Goal: Task Accomplishment & Management: Use online tool/utility

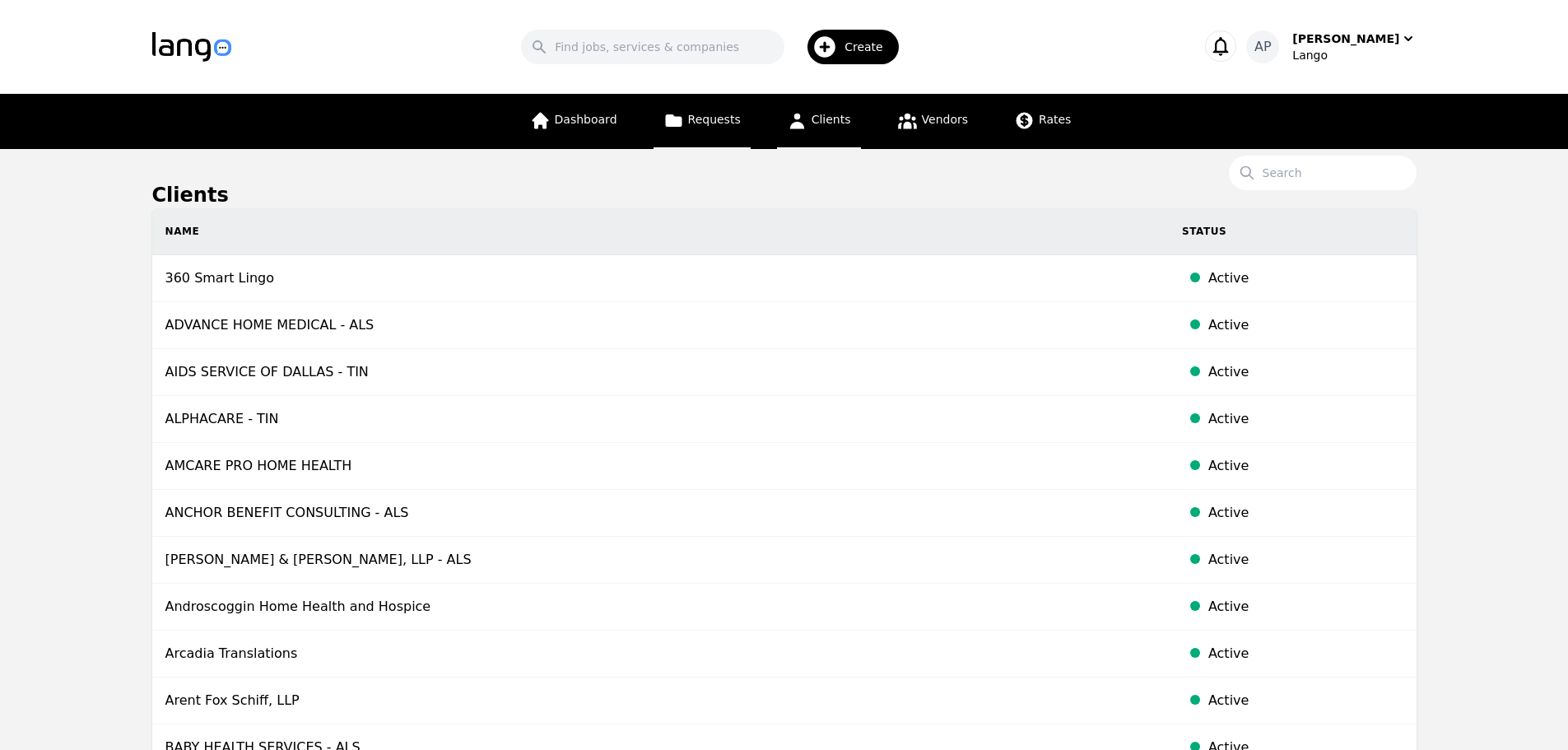
click at [682, 119] on icon at bounding box center [672, 120] width 16 height 12
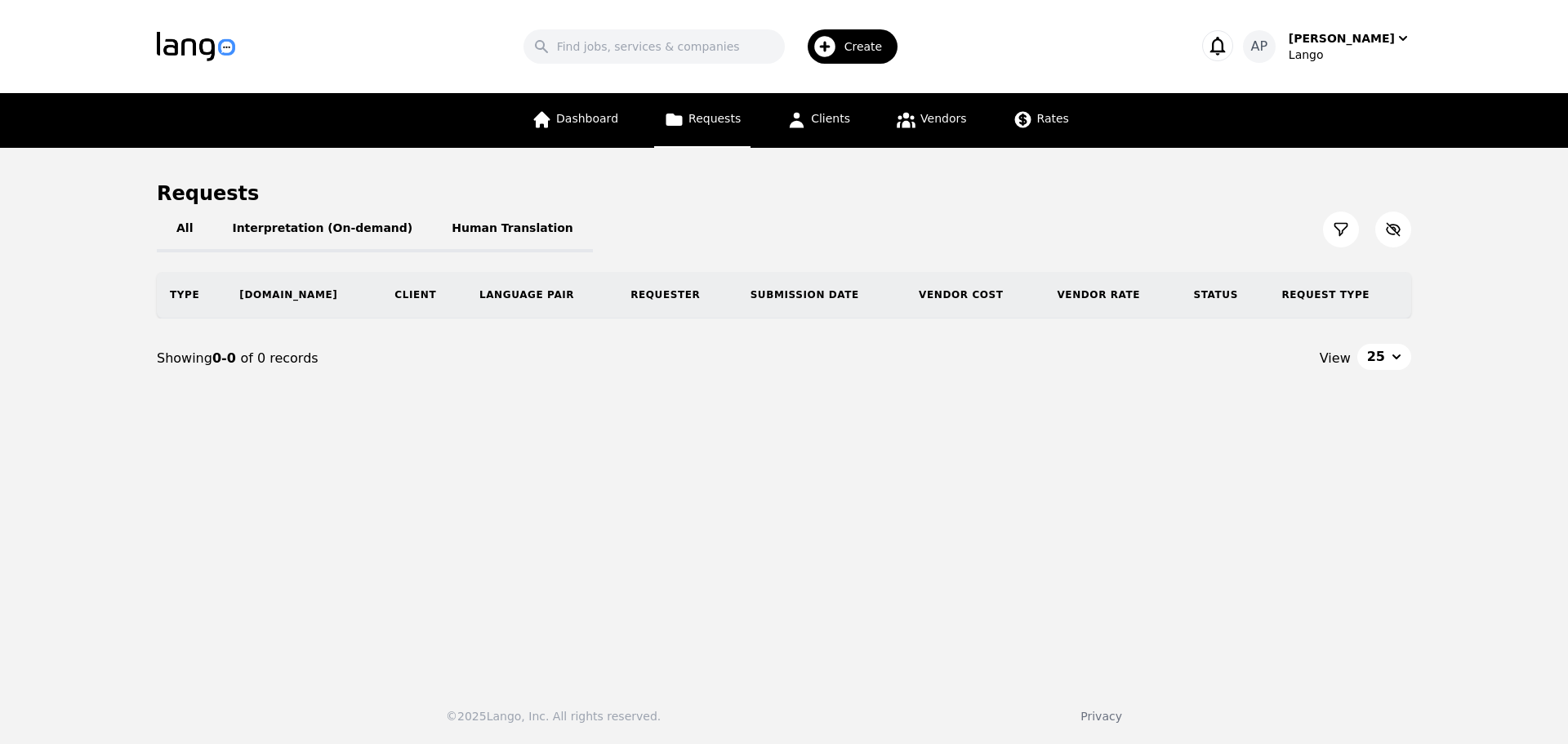
click at [1337, 235] on icon at bounding box center [1340, 229] width 16 height 16
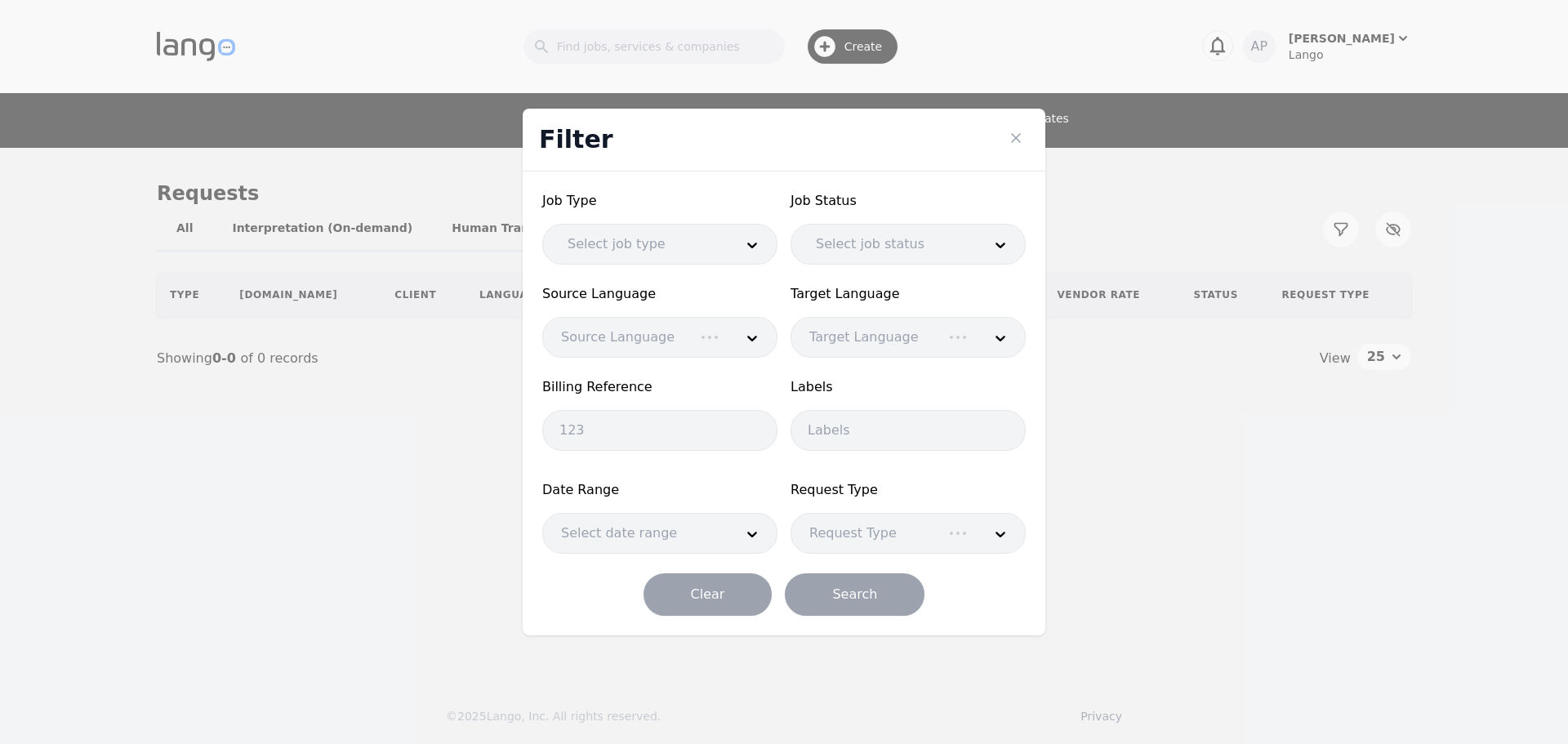
click at [583, 237] on div at bounding box center [639, 245] width 178 height 39
click at [583, 234] on div at bounding box center [639, 245] width 178 height 39
click at [882, 246] on div at bounding box center [887, 245] width 178 height 39
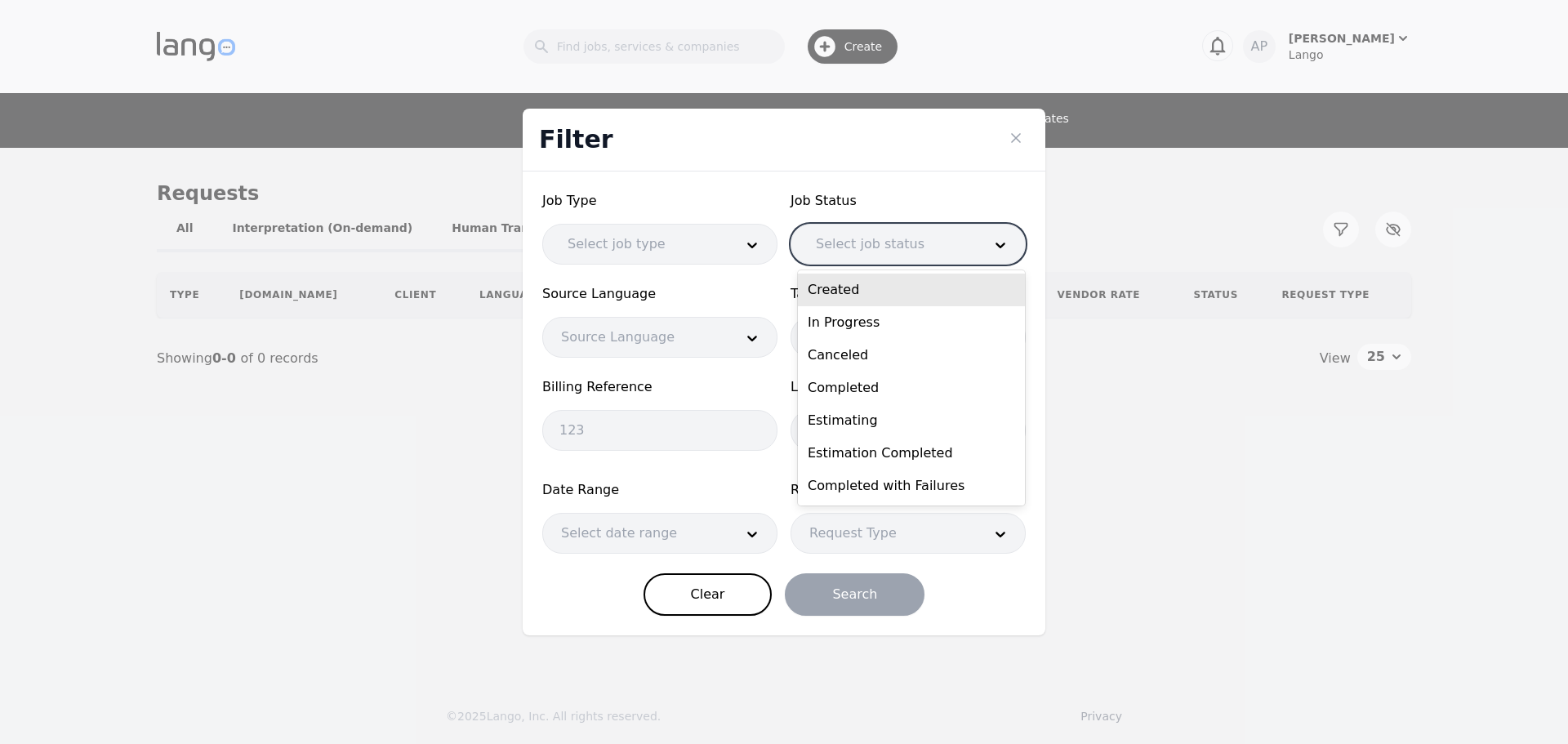
click at [882, 246] on div at bounding box center [887, 245] width 178 height 39
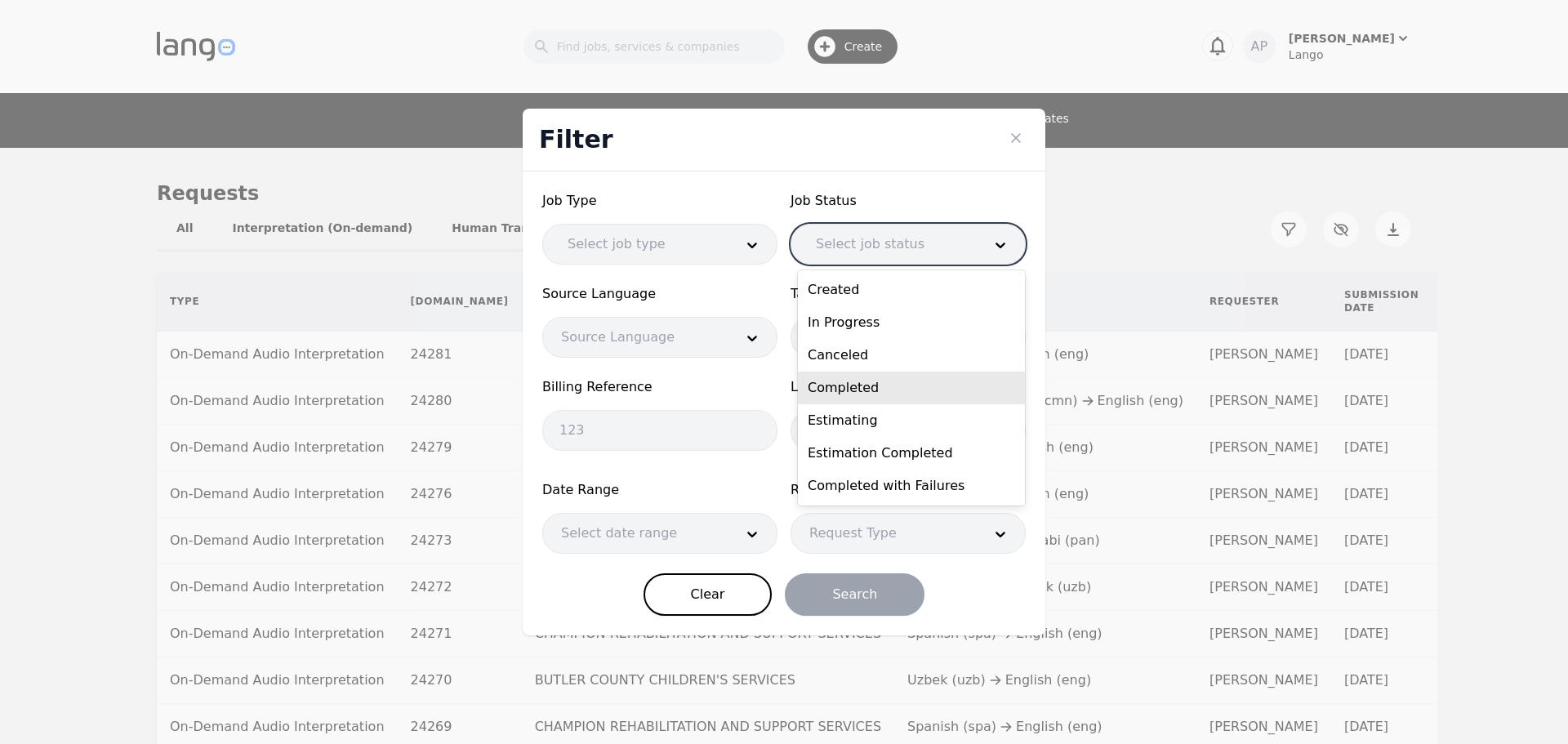
click at [897, 380] on div "Completed" at bounding box center [911, 388] width 227 height 33
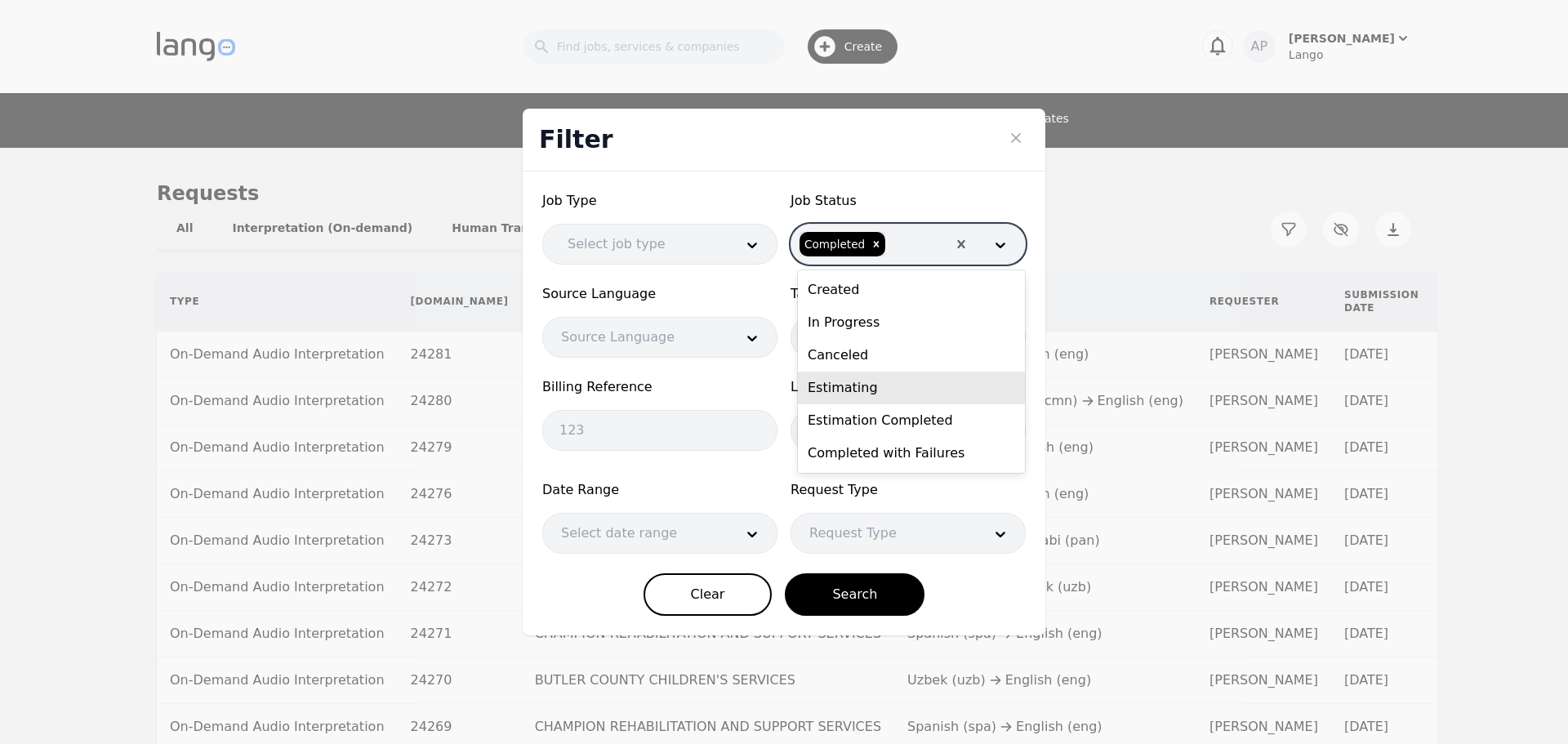
click at [638, 335] on div at bounding box center [635, 337] width 185 height 39
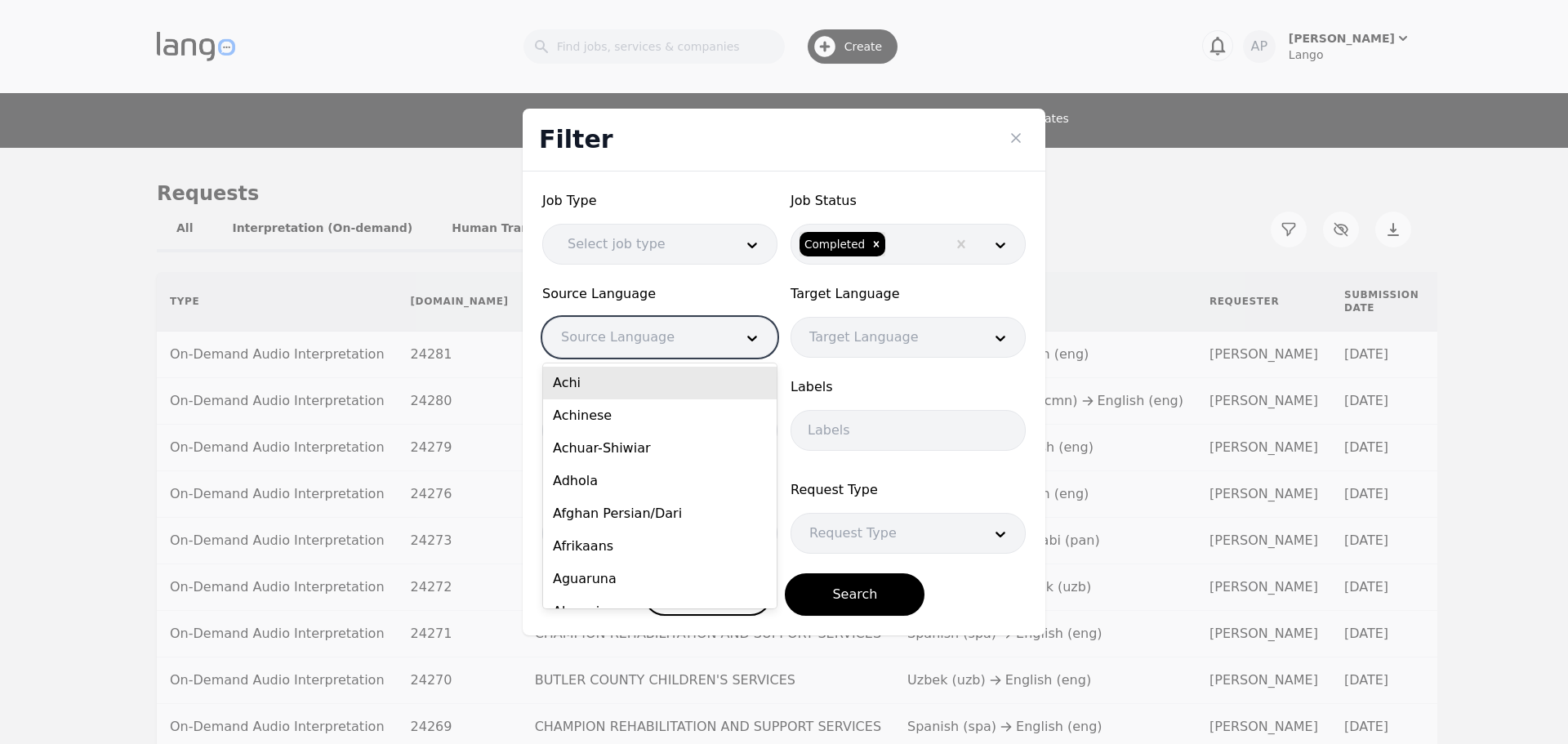
click at [638, 335] on div at bounding box center [635, 337] width 185 height 39
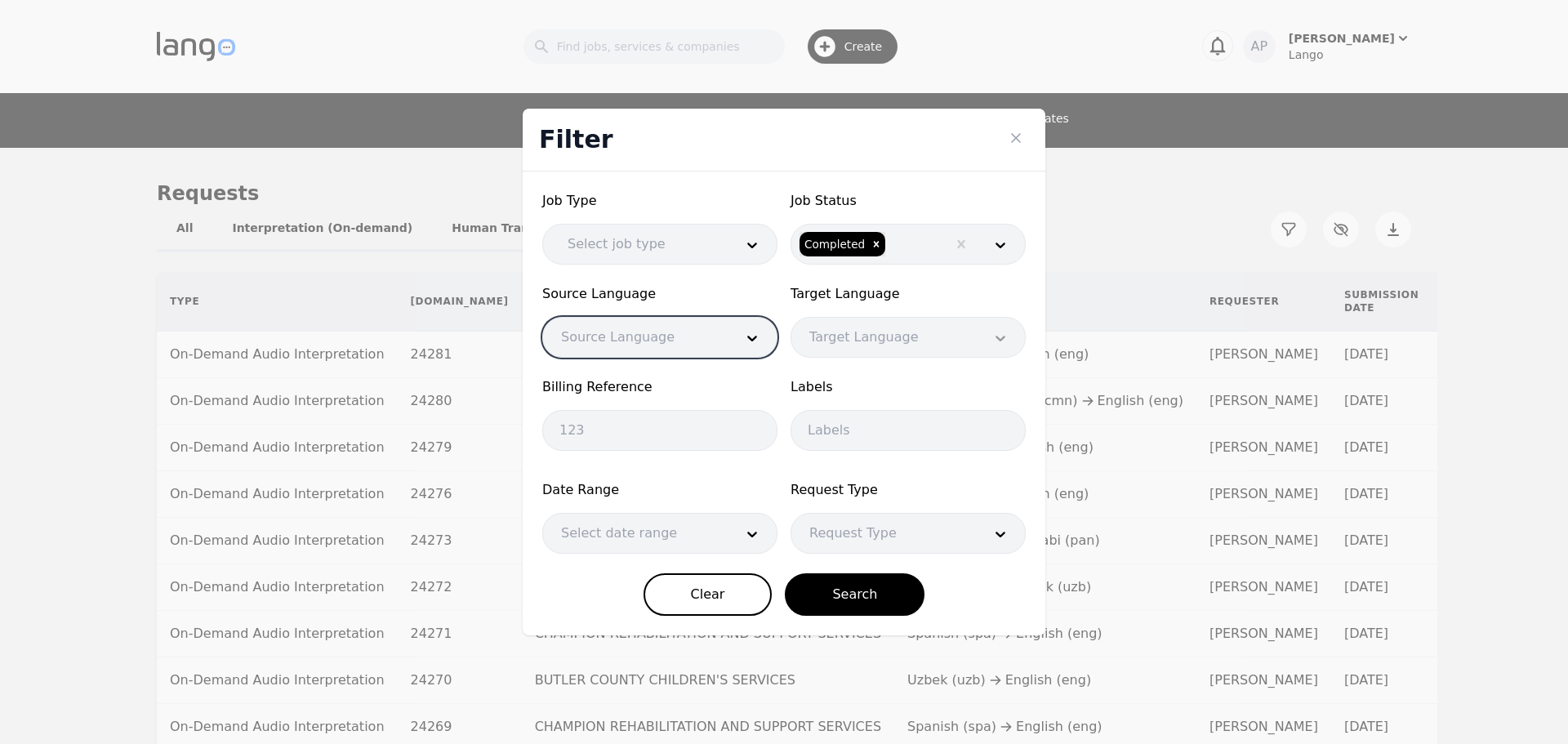
click at [991, 335] on div at bounding box center [1000, 337] width 49 height 39
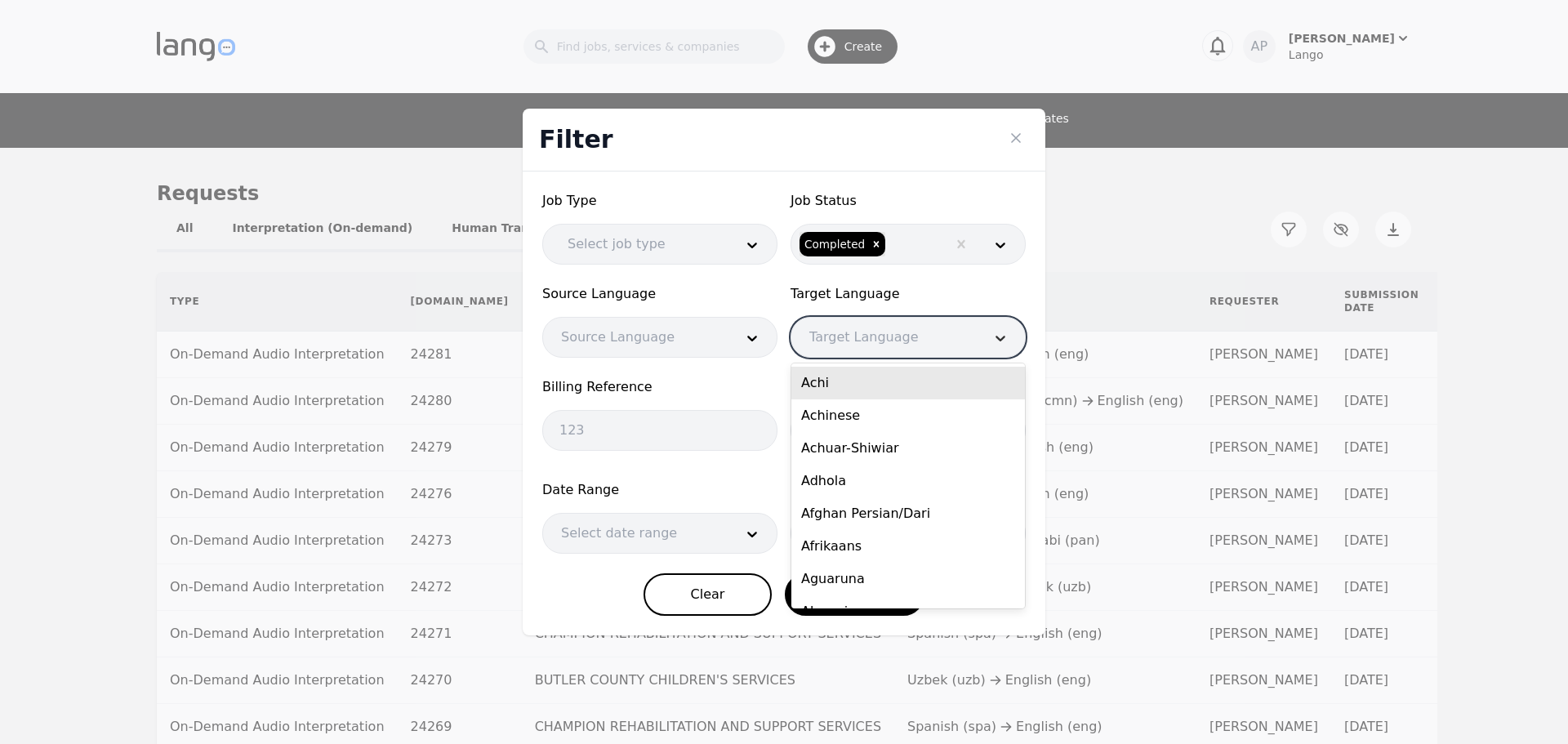
click at [991, 335] on div at bounding box center [1000, 337] width 49 height 39
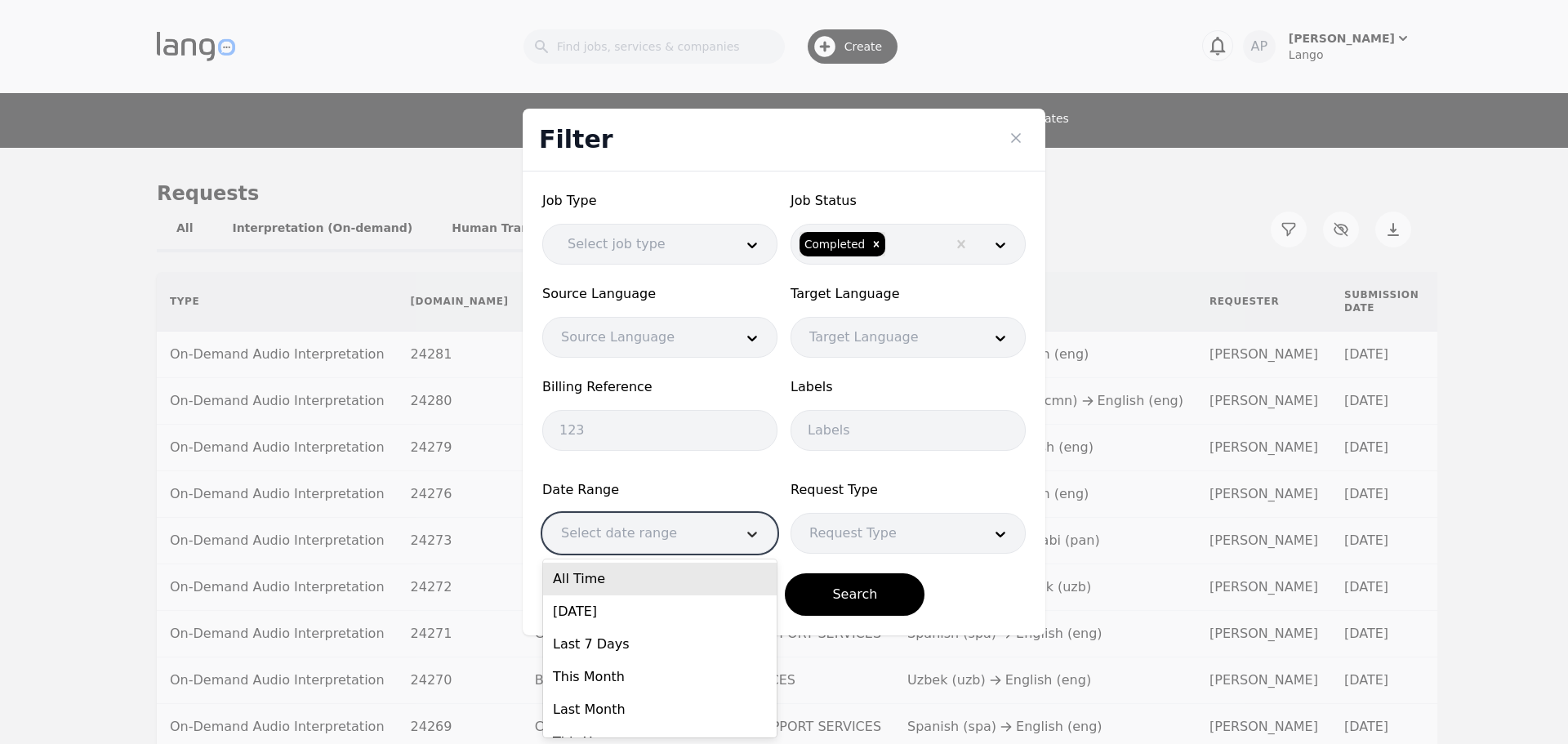
click at [744, 527] on icon at bounding box center [751, 533] width 16 height 16
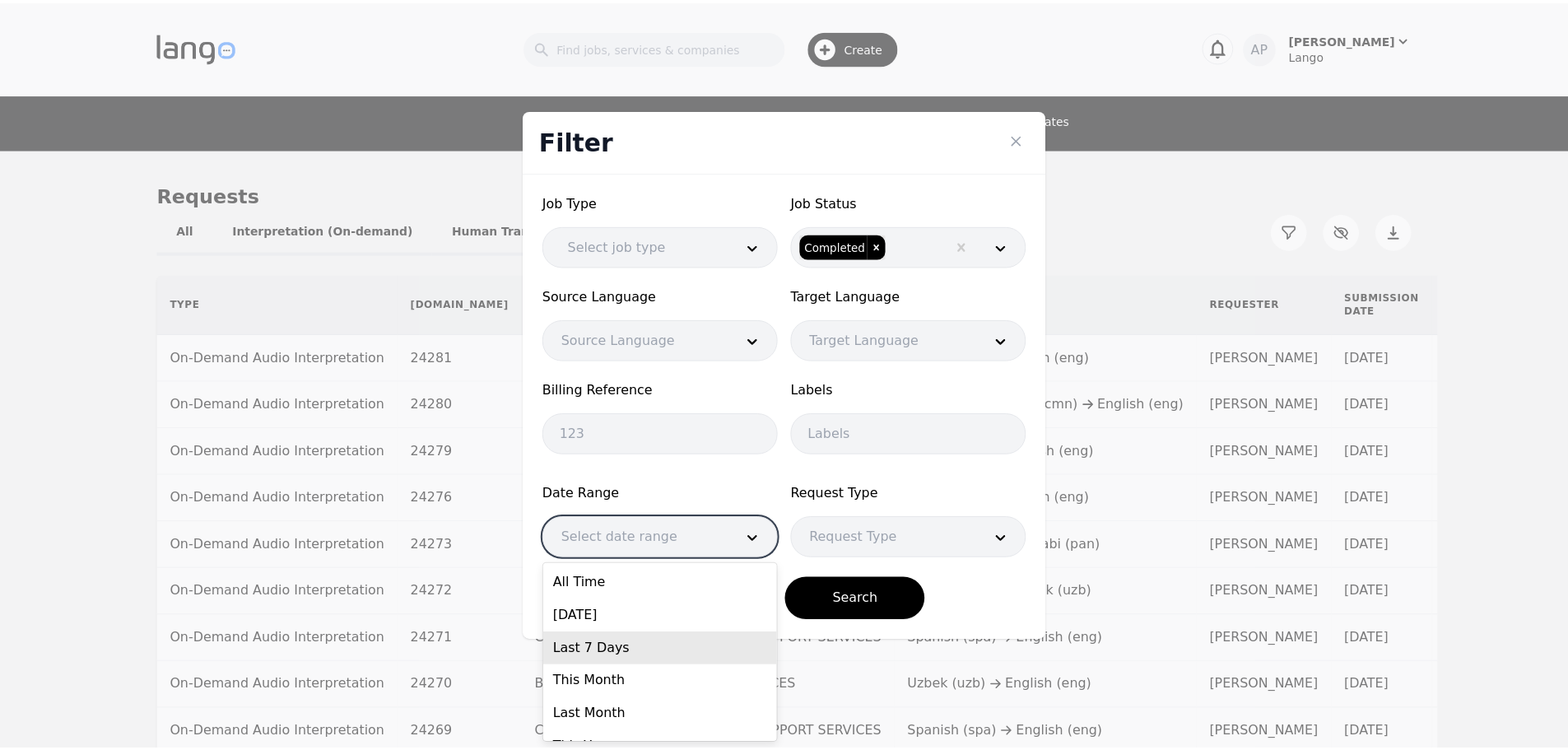
scroll to position [58, 0]
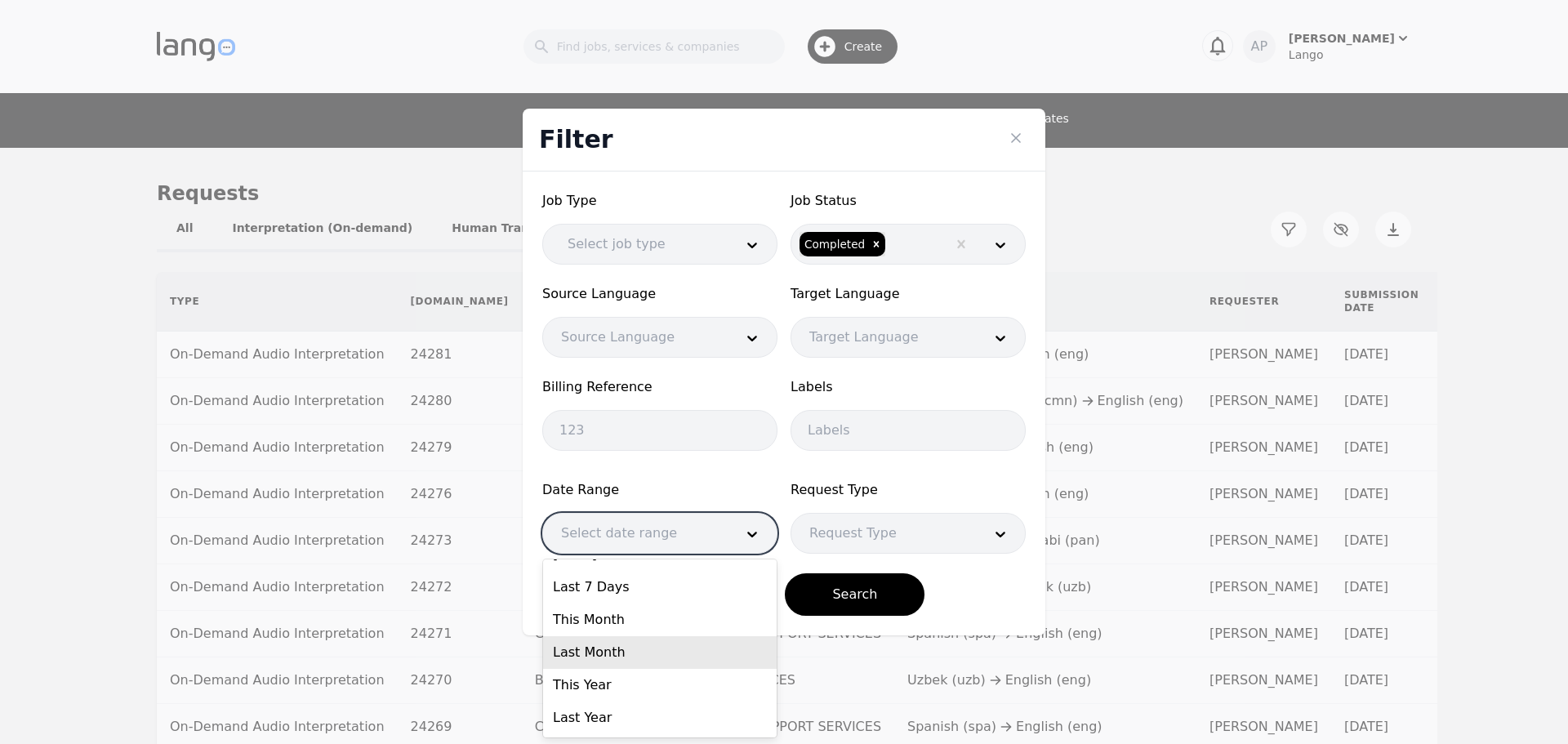
click at [654, 647] on div "Last Month" at bounding box center [659, 652] width 233 height 33
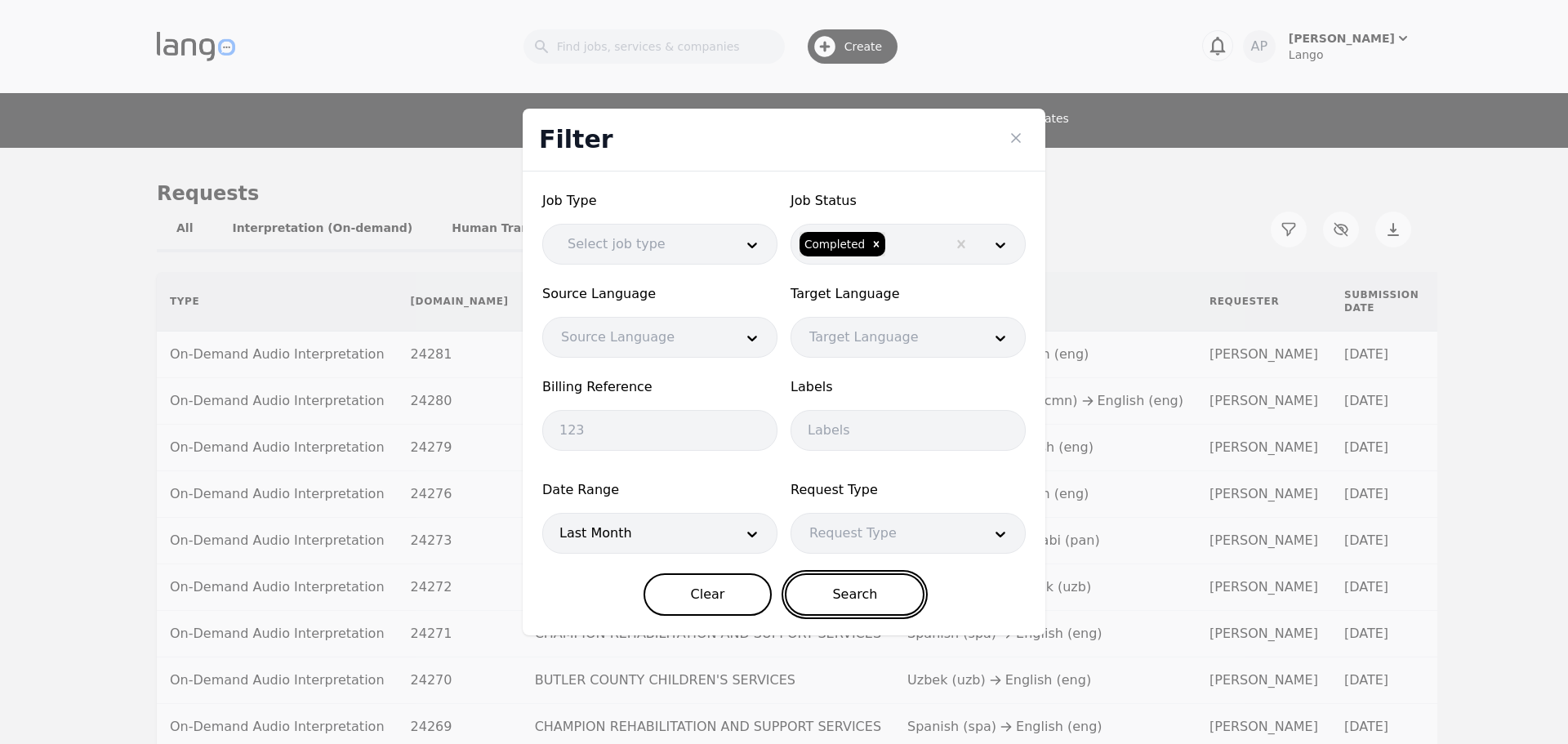
click at [809, 592] on button "Search" at bounding box center [854, 594] width 140 height 42
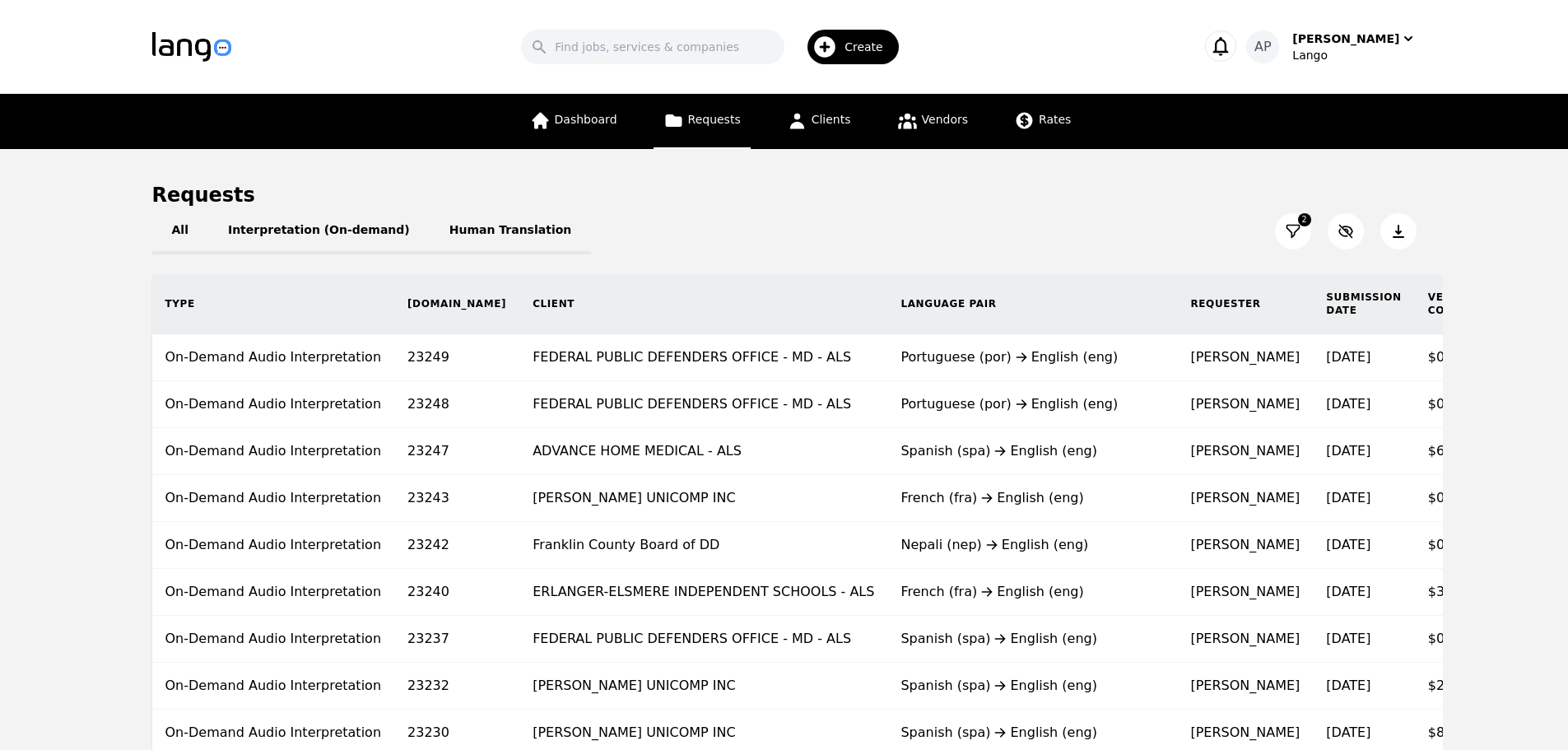
click at [1396, 237] on icon at bounding box center [1398, 231] width 11 height 13
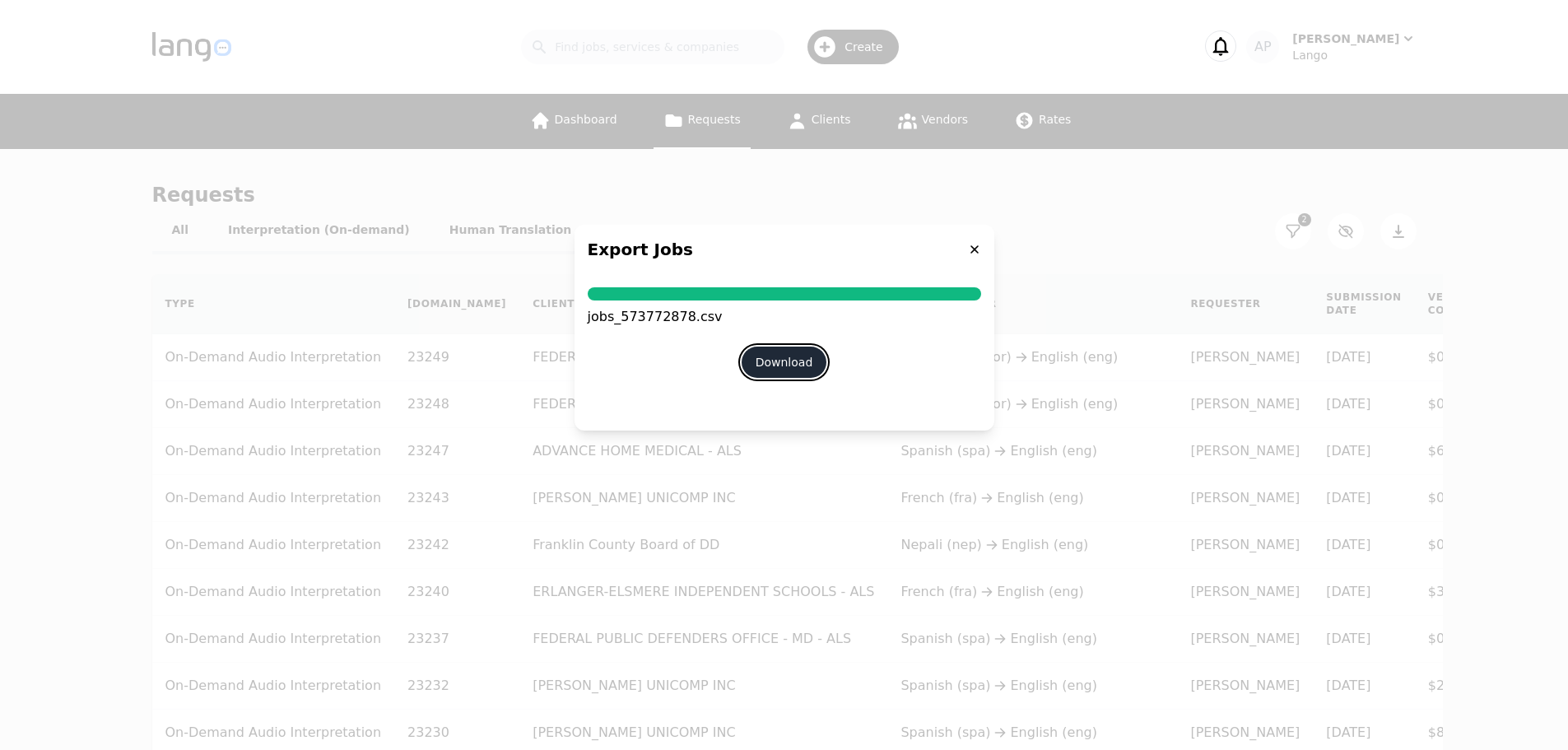
click at [783, 369] on button "Download" at bounding box center [784, 362] width 86 height 31
